Goal: Task Accomplishment & Management: Complete application form

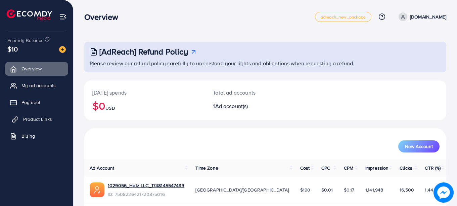
click at [44, 120] on span "Product Links" at bounding box center [37, 119] width 29 height 7
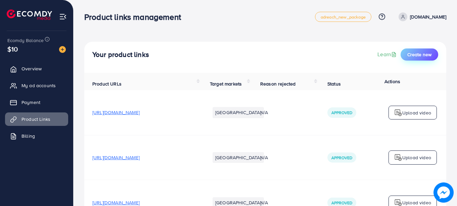
click at [425, 55] on span "Create new" at bounding box center [419, 54] width 24 height 7
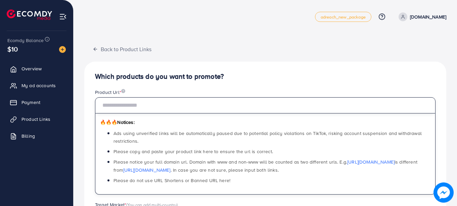
click at [154, 107] on input "text" at bounding box center [265, 105] width 341 height 16
paste input "**********"
type input "**********"
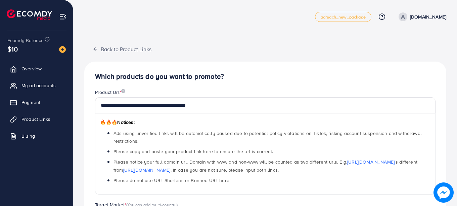
click at [195, 121] on div "🔥🔥🔥 Notices: Ads using unverified links will be automatically paused due to pot…" at bounding box center [265, 153] width 341 height 81
click at [297, 177] on li "Please do not use URL Shortens or Banned URL here!" at bounding box center [272, 180] width 317 height 8
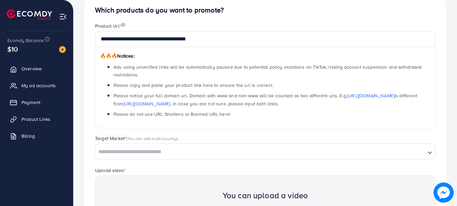
scroll to position [134, 0]
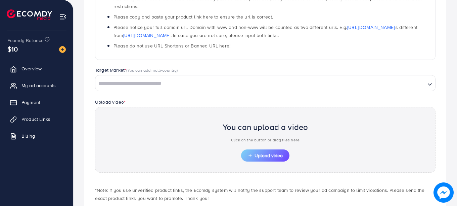
click at [172, 83] on input "Search for option" at bounding box center [260, 83] width 329 height 10
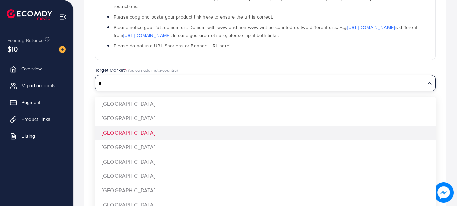
type input "*"
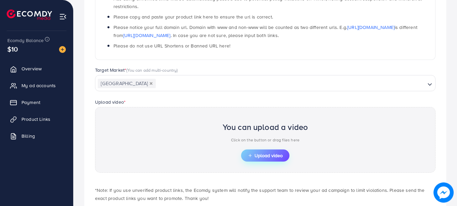
click at [261, 154] on span "Upload video" at bounding box center [265, 155] width 35 height 5
click at [255, 160] on button "Upload video" at bounding box center [265, 155] width 48 height 12
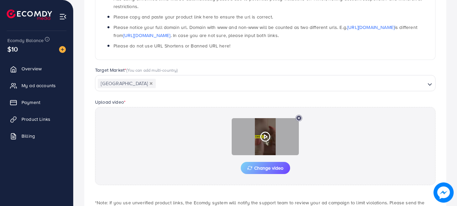
click at [265, 136] on polygon at bounding box center [265, 137] width 3 height 4
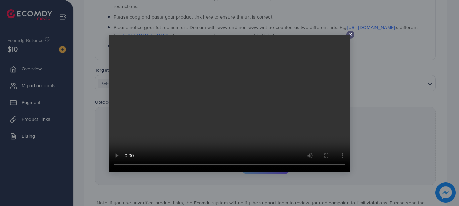
click at [350, 34] on line at bounding box center [350, 34] width 3 height 3
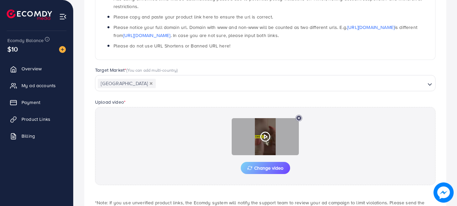
click at [298, 117] on line at bounding box center [299, 118] width 2 height 2
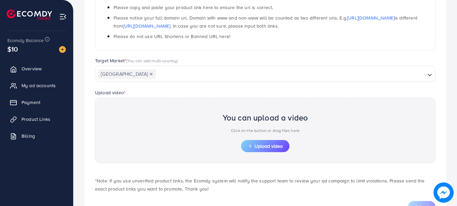
scroll to position [172, 0]
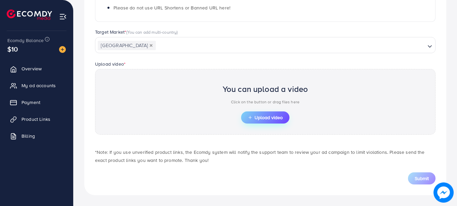
click at [265, 117] on span "Upload video" at bounding box center [265, 117] width 35 height 5
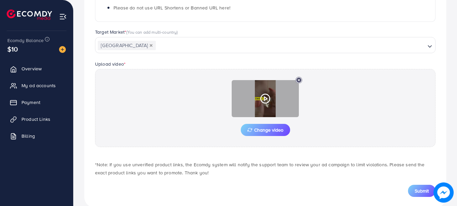
click at [265, 97] on polygon at bounding box center [265, 99] width 3 height 4
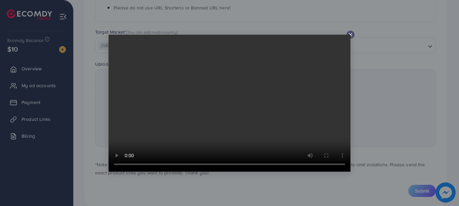
click at [351, 34] on icon at bounding box center [350, 34] width 5 height 5
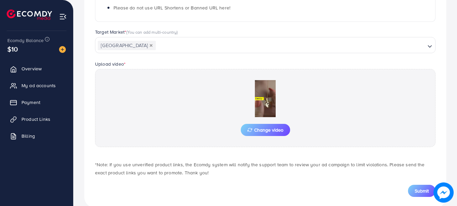
click at [185, 30] on div "Target Market * (You can add multi-country)" at bounding box center [265, 33] width 341 height 8
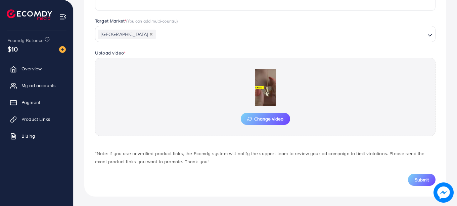
scroll to position [185, 0]
